Goal: Check status: Check status

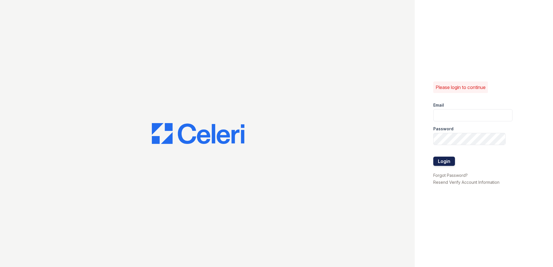
type input "[EMAIL_ADDRESS][DOMAIN_NAME]"
click at [439, 157] on button "Login" at bounding box center [445, 161] width 22 height 9
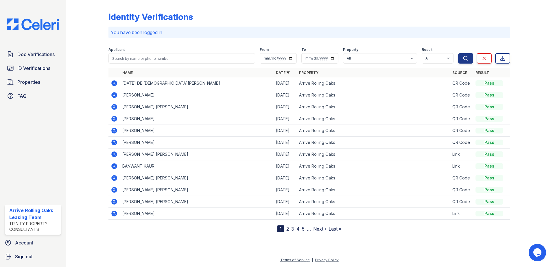
click at [115, 83] on icon at bounding box center [113, 82] width 1 height 1
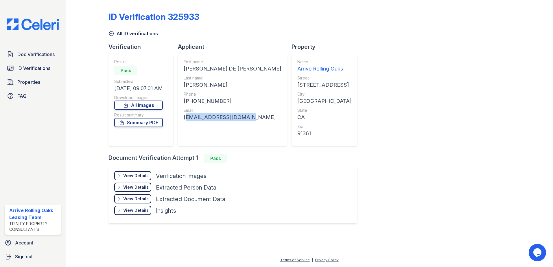
drag, startPoint x: 184, startPoint y: 118, endPoint x: 249, endPoint y: 120, distance: 64.9
click at [249, 120] on div "First name [PERSON_NAME] DE [PERSON_NAME] Last name [PERSON_NAME] Phone [PHONE_…" at bounding box center [232, 99] width 109 height 93
copy div "[EMAIL_ADDRESS][DOMAIN_NAME]"
